Goal: Transaction & Acquisition: Download file/media

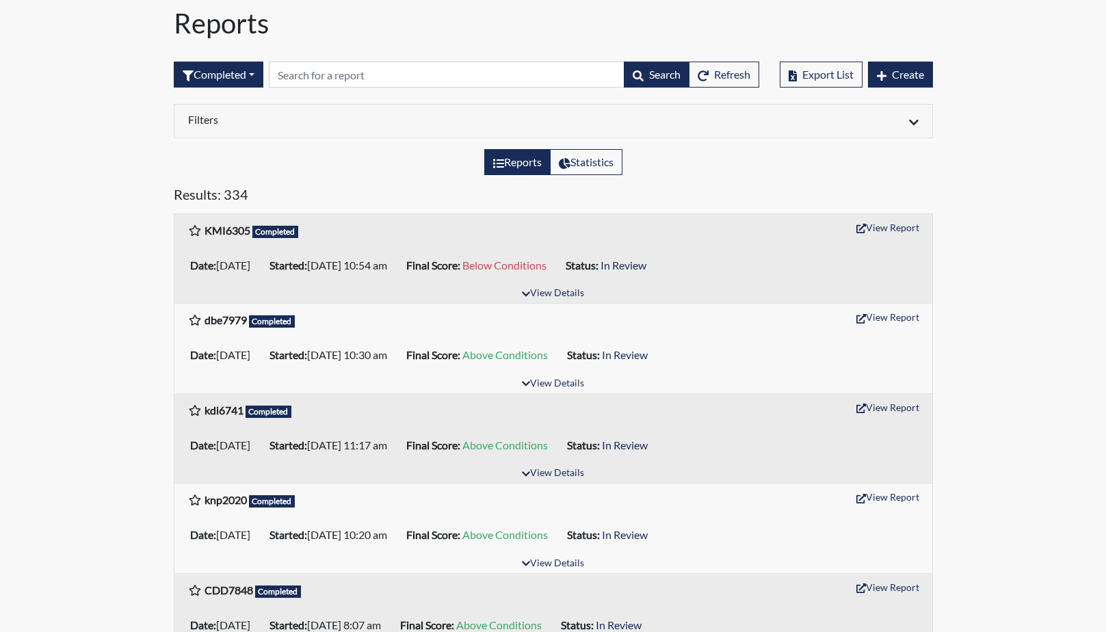
scroll to position [137, 0]
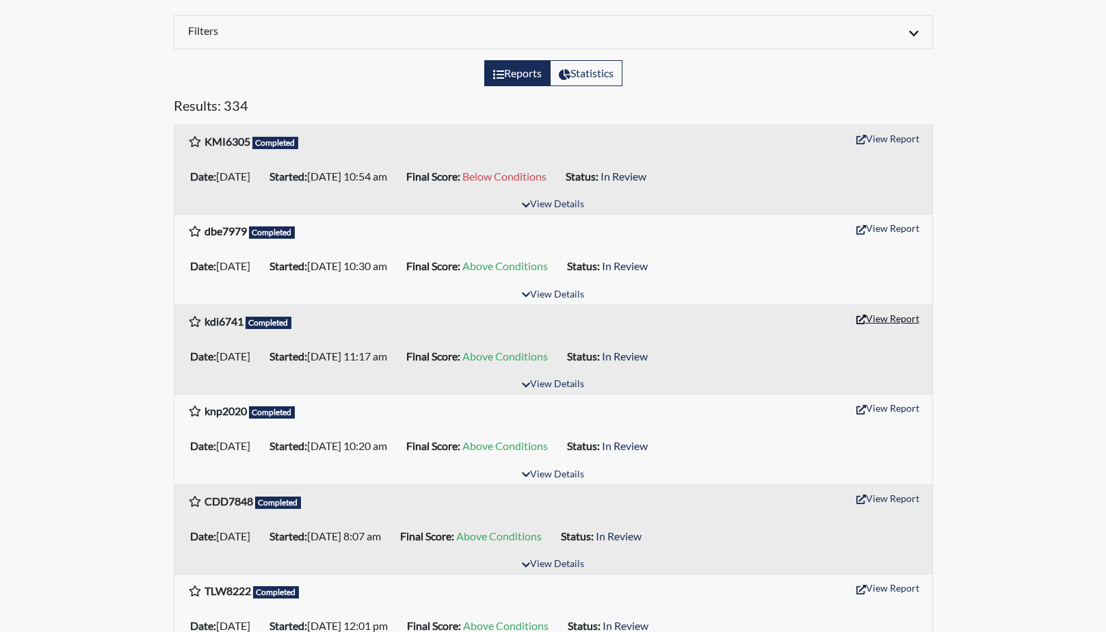
click at [890, 321] on button "View Report" at bounding box center [887, 318] width 75 height 21
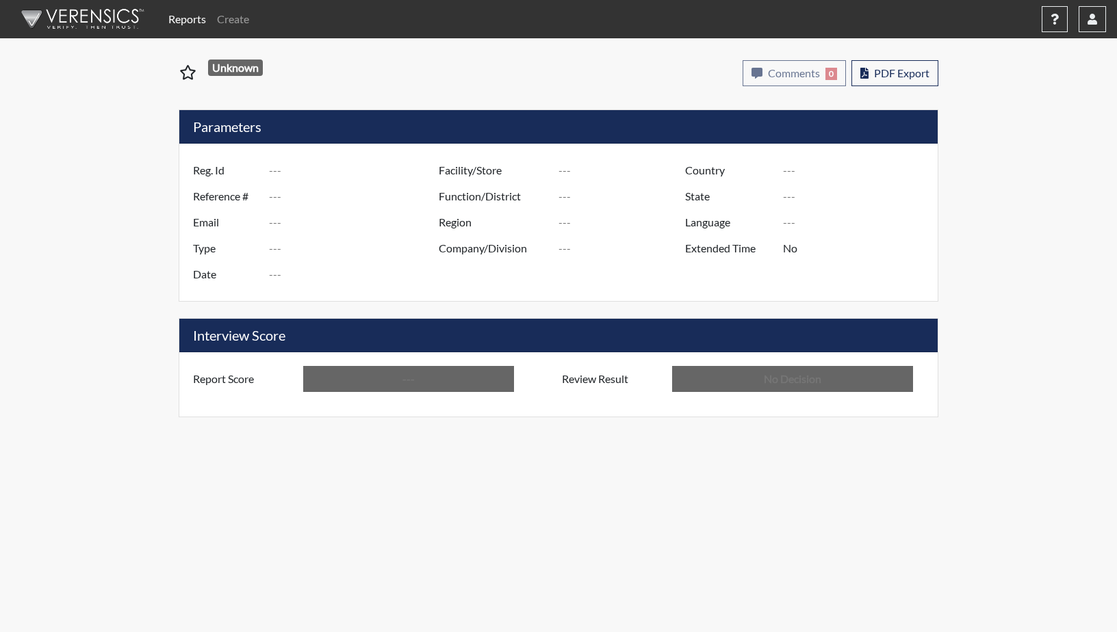
type input "kdi6741"
type input "50774"
type input "---"
type input "Corrections Pre-Employment"
type input "[DATE]"
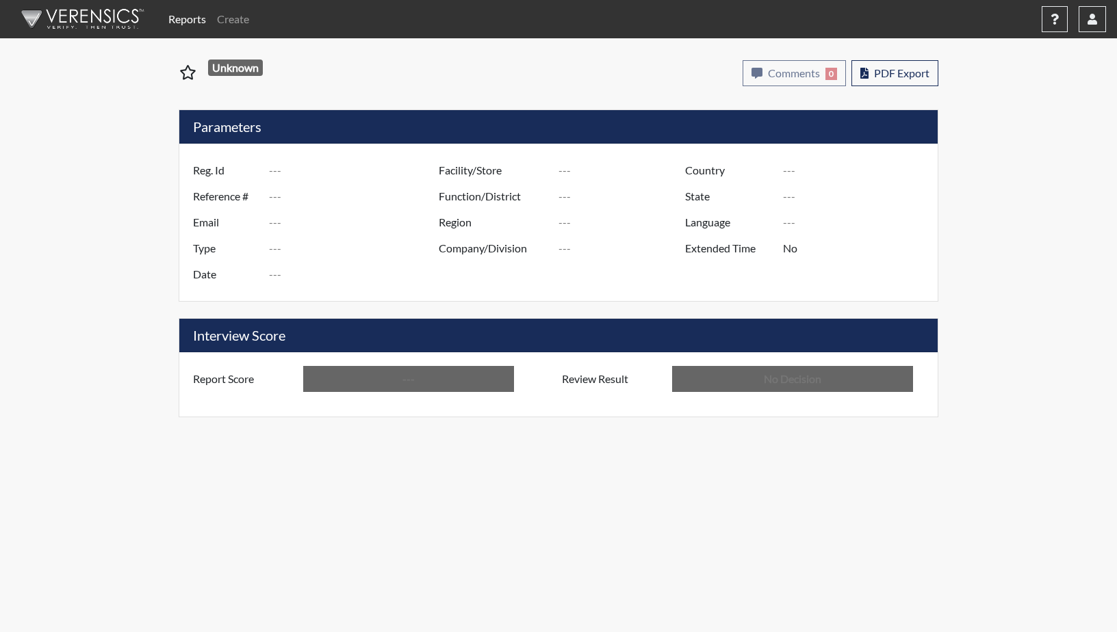
type input "GD&CP SMU*+"
type input "[GEOGRAPHIC_DATA]"
type input "[US_STATE]"
type input "English"
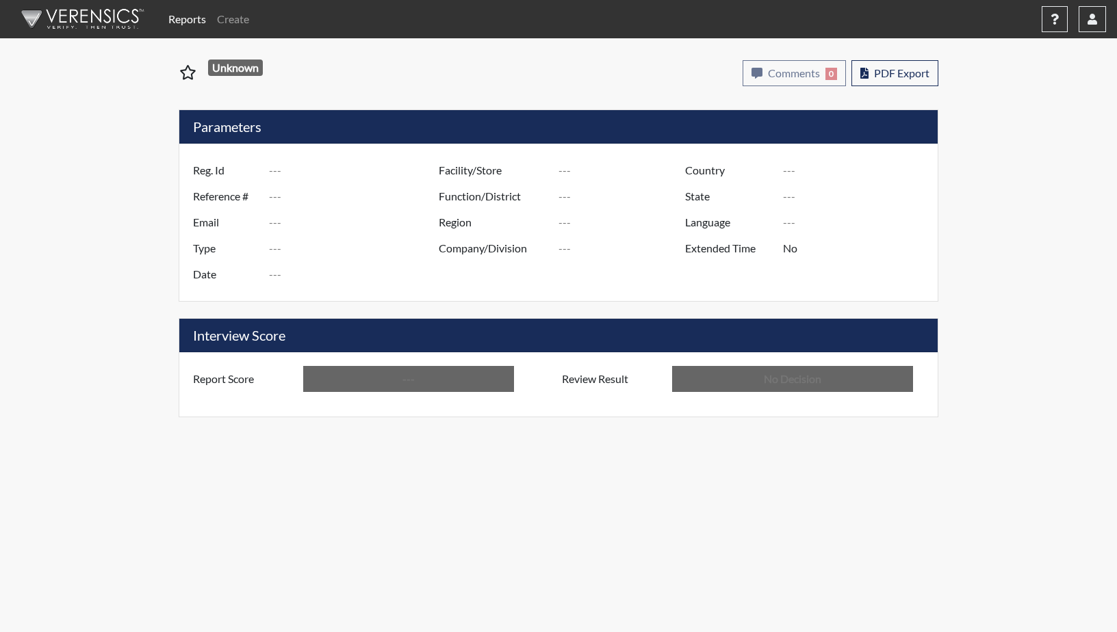
type input "Above Conditions"
type input "In Review"
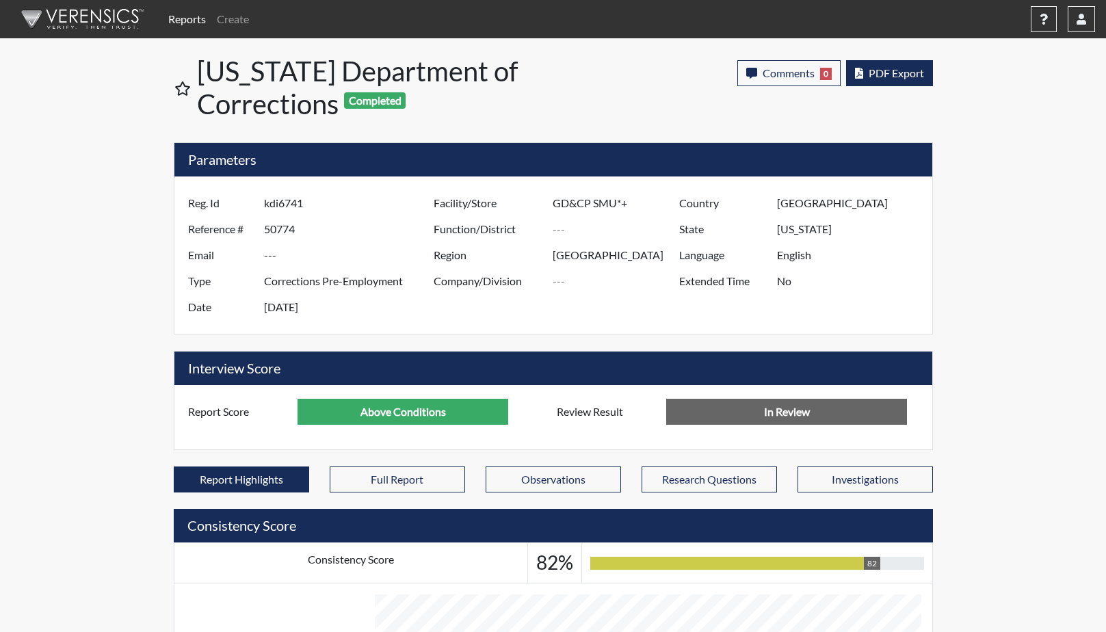
scroll to position [227, 569]
click at [878, 78] on span "PDF Export" at bounding box center [896, 72] width 55 height 13
